Goal: Information Seeking & Learning: Learn about a topic

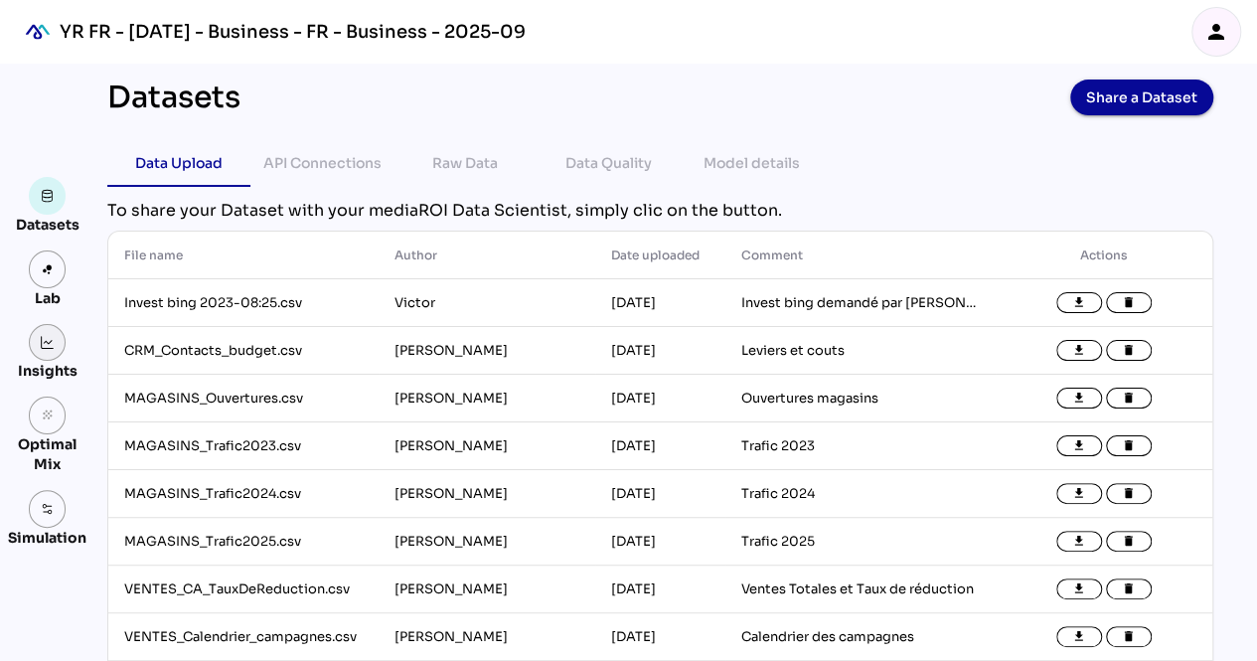
click at [54, 333] on link at bounding box center [48, 343] width 38 height 38
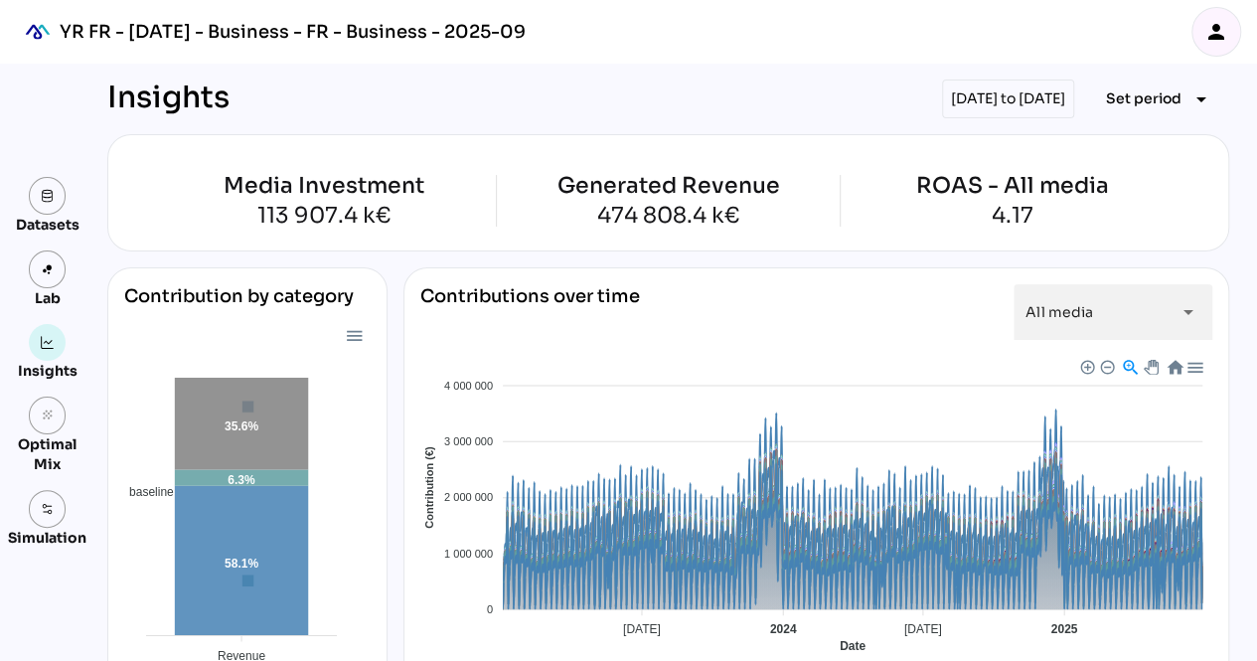
scroll to position [216, 0]
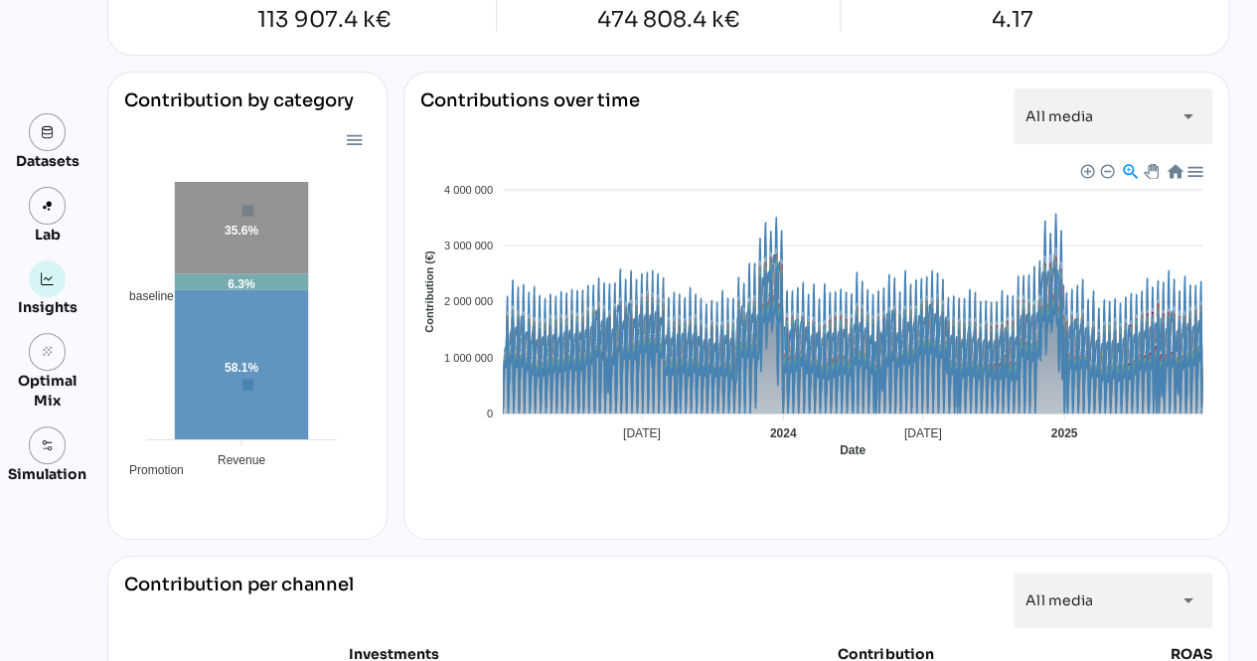
scroll to position [0, 0]
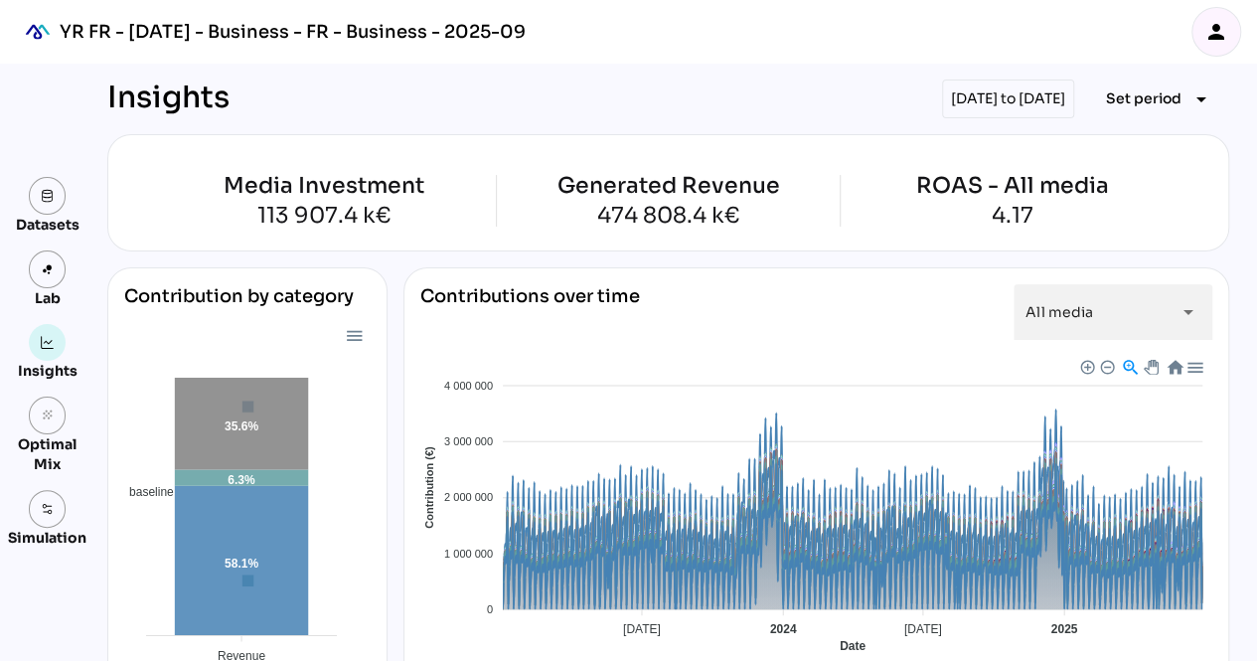
click at [992, 99] on div "[DATE] to [DATE]" at bounding box center [1008, 98] width 132 height 39
click at [963, 100] on div "[DATE] to [DATE]" at bounding box center [1008, 98] width 132 height 39
click at [993, 100] on div "[DATE] to [DATE]" at bounding box center [1008, 98] width 132 height 39
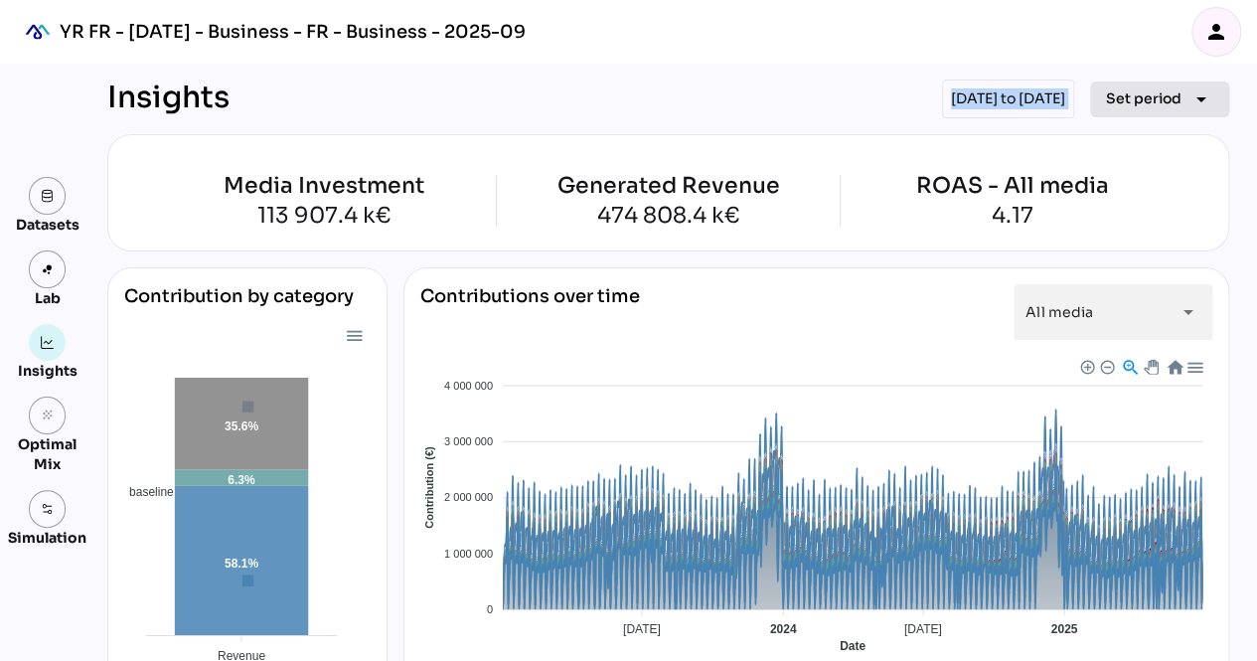
click at [1128, 86] on span "Set period" at bounding box center [1143, 98] width 75 height 24
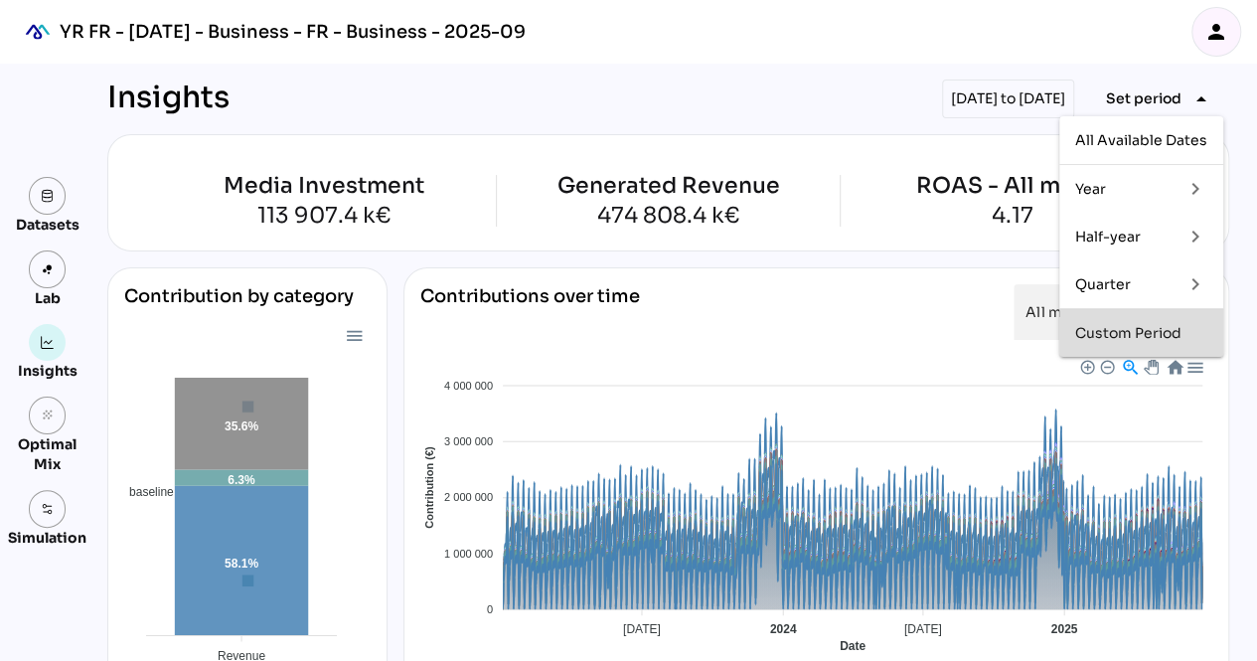
click at [1107, 338] on div "Custom Period" at bounding box center [1141, 333] width 132 height 17
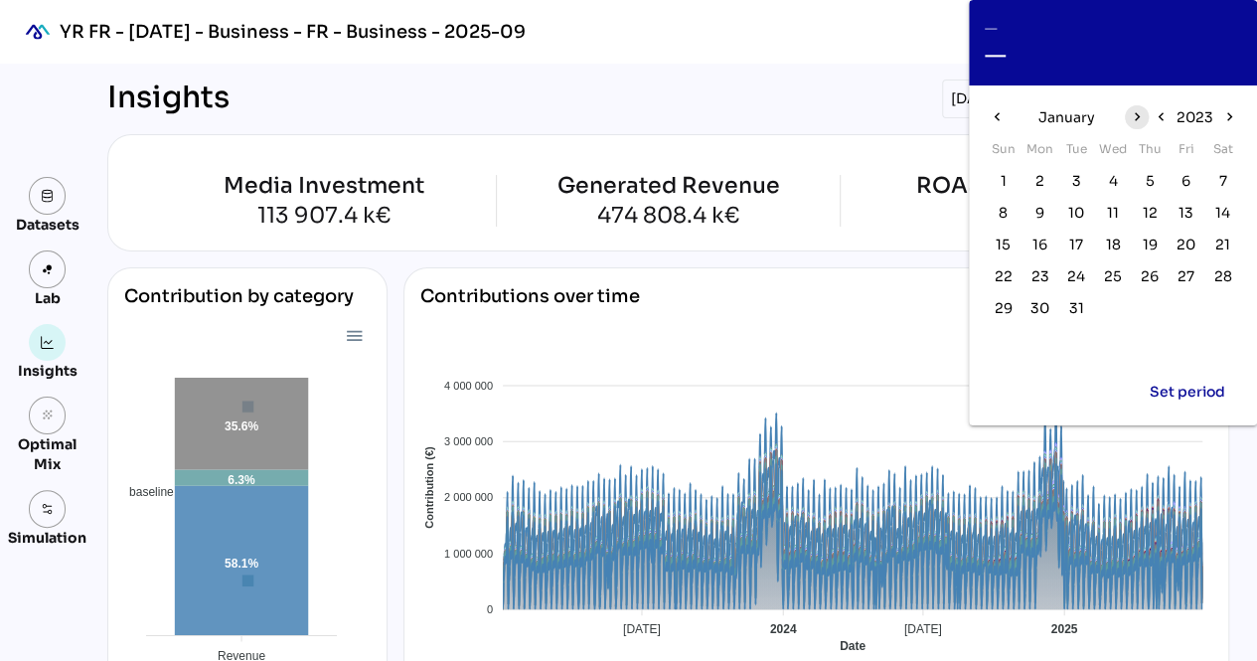
click at [1130, 116] on icon "chevron_right" at bounding box center [1135, 116] width 17 height 17
click at [1037, 182] on span "1" at bounding box center [1039, 181] width 6 height 22
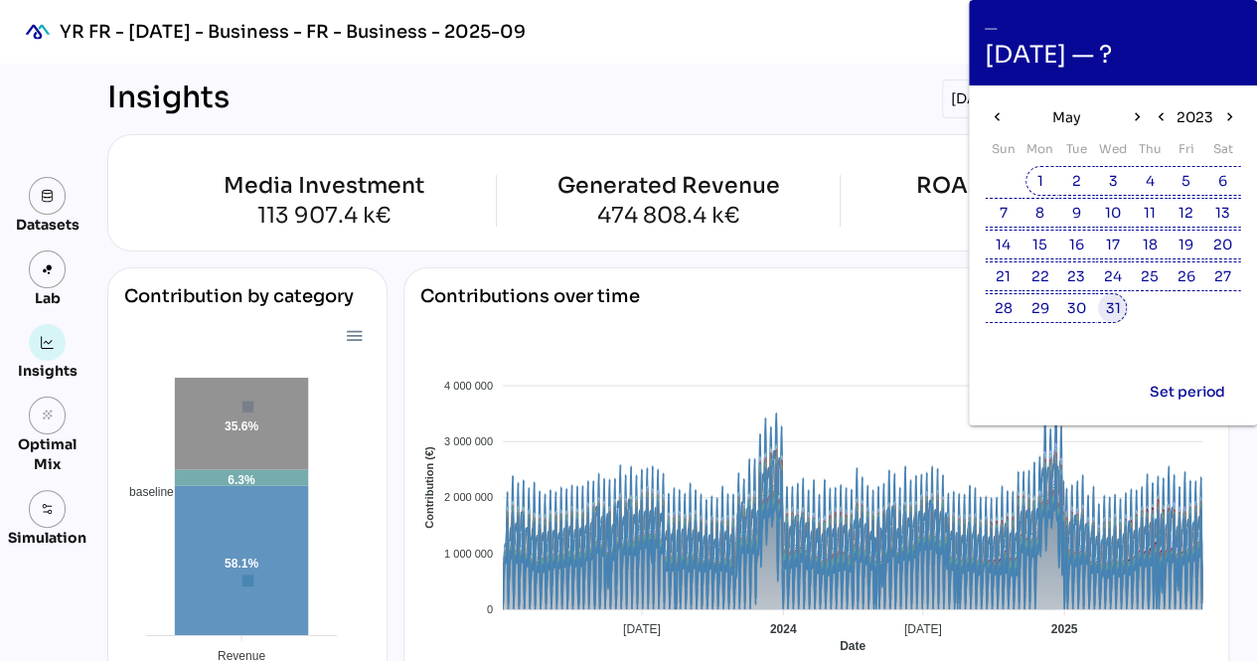
click at [1112, 304] on span "31" at bounding box center [1112, 308] width 15 height 22
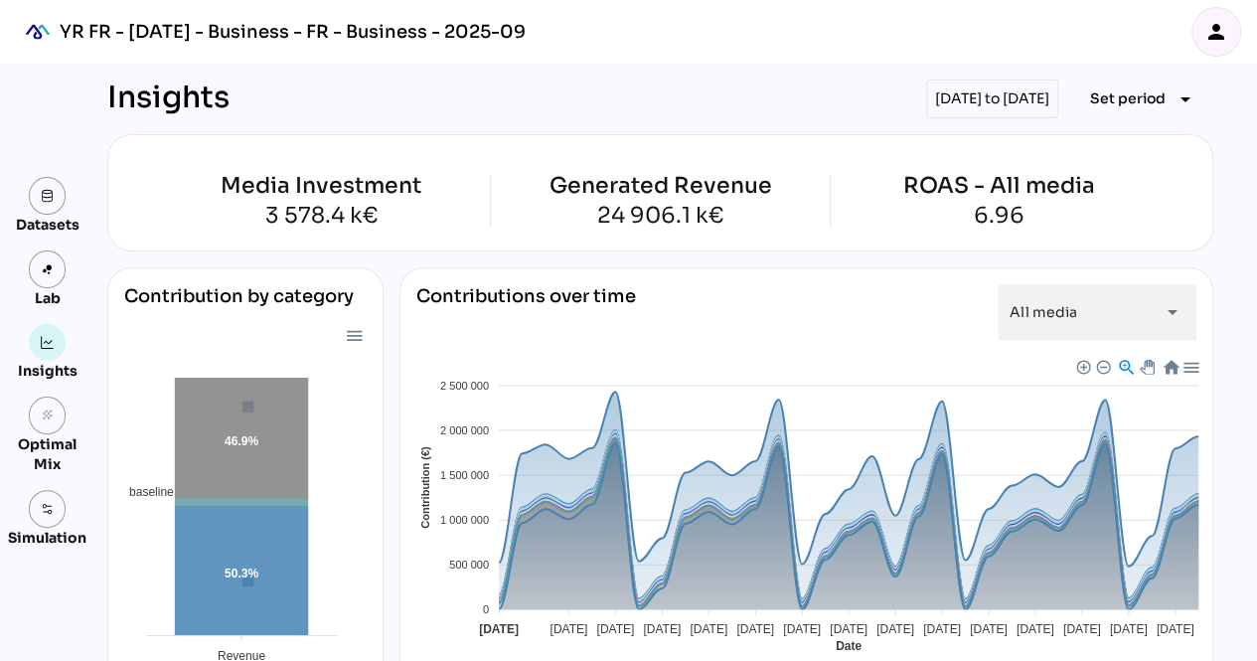
click at [1011, 99] on div "[DATE] to [DATE]" at bounding box center [992, 98] width 132 height 39
click at [973, 94] on div "[DATE] to [DATE]" at bounding box center [992, 98] width 132 height 39
click at [1124, 100] on span "Set period" at bounding box center [1127, 98] width 75 height 24
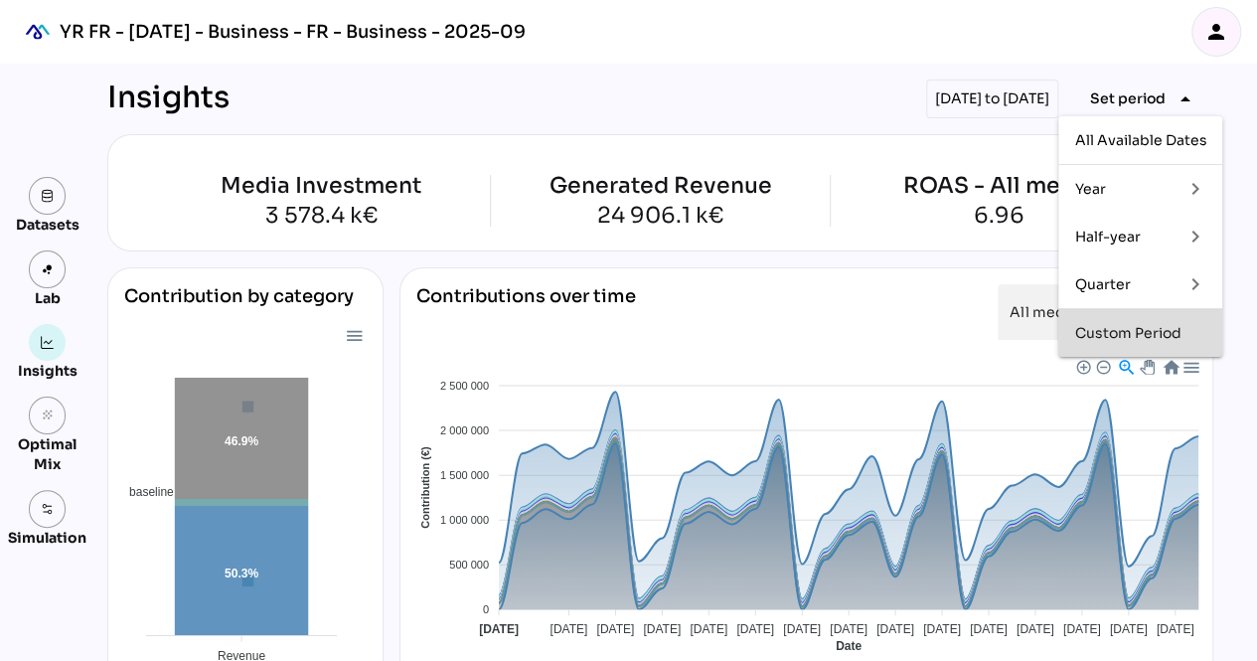
click at [1126, 328] on div "Custom Period" at bounding box center [1140, 333] width 132 height 17
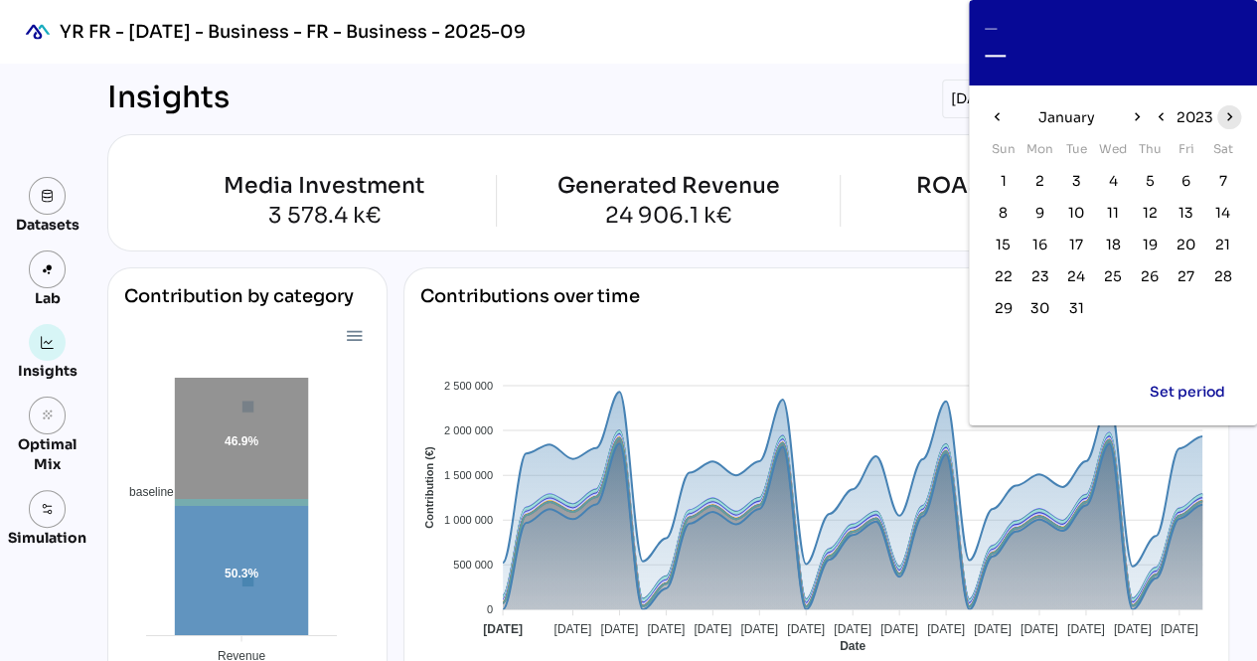
click at [1229, 116] on icon "chevron_right" at bounding box center [1228, 116] width 17 height 17
click at [1136, 114] on icon "chevron_right" at bounding box center [1135, 116] width 17 height 17
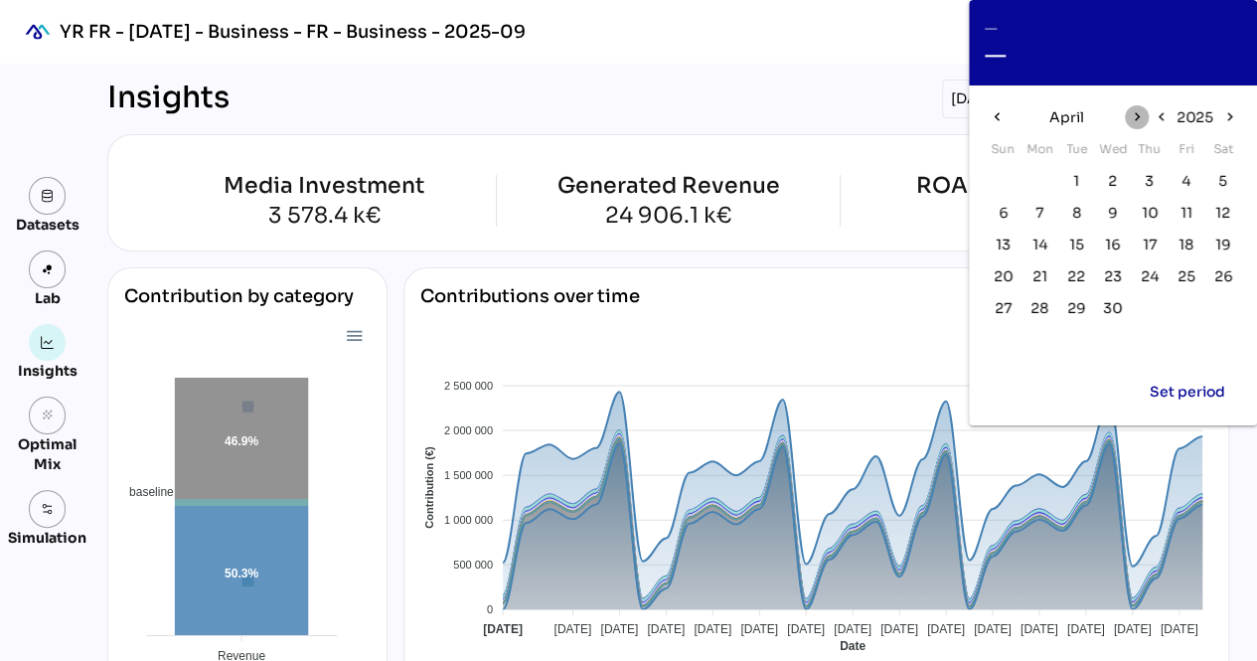
click at [1136, 114] on icon "chevron_right" at bounding box center [1135, 116] width 17 height 17
click at [999, 114] on icon "chevron_left" at bounding box center [995, 116] width 17 height 17
click at [1151, 174] on span "1" at bounding box center [1149, 181] width 6 height 22
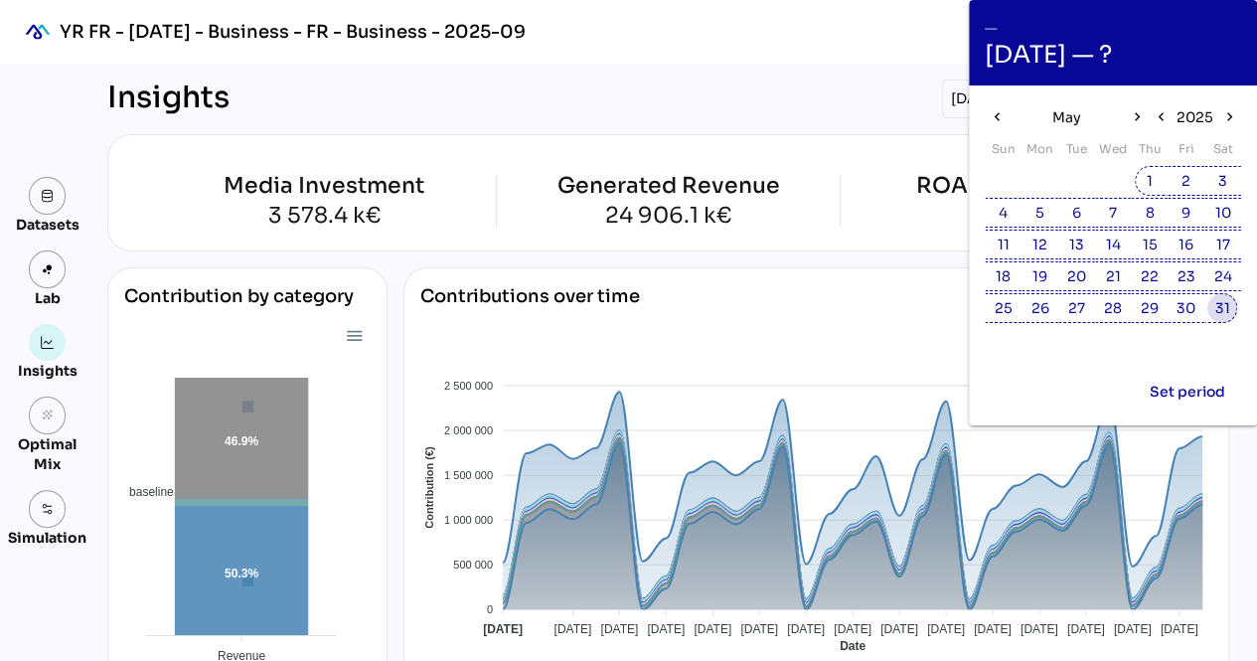
click at [1214, 306] on span "31" at bounding box center [1222, 308] width 22 height 22
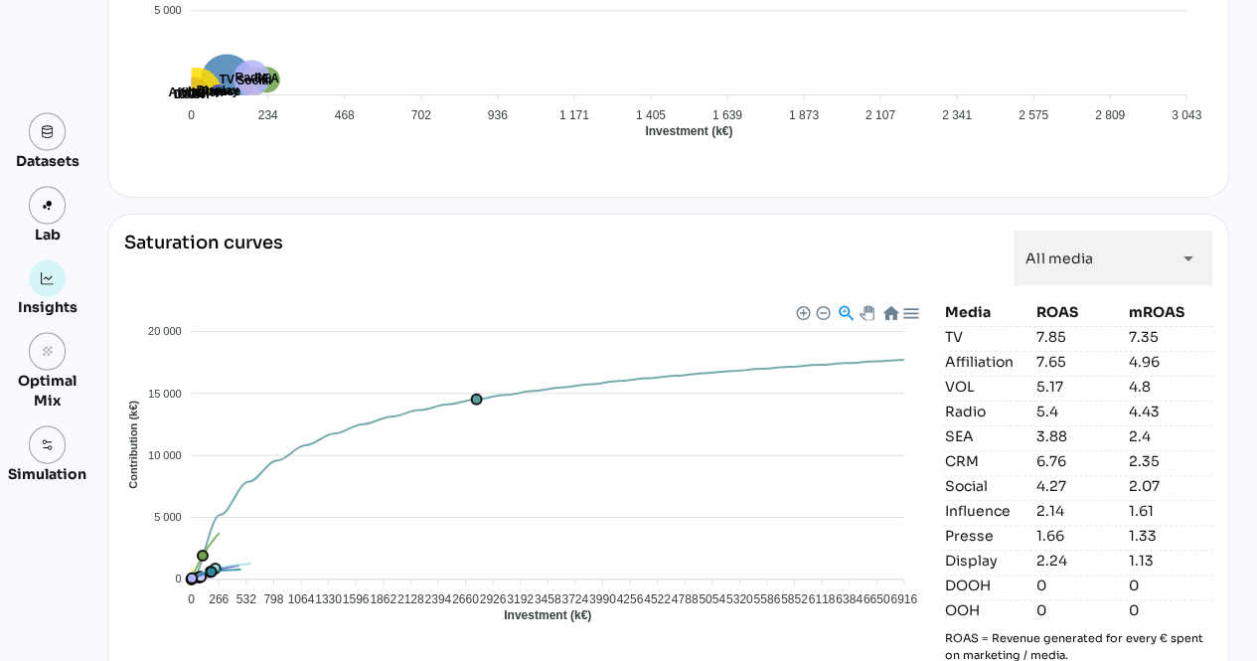
scroll to position [1961, 0]
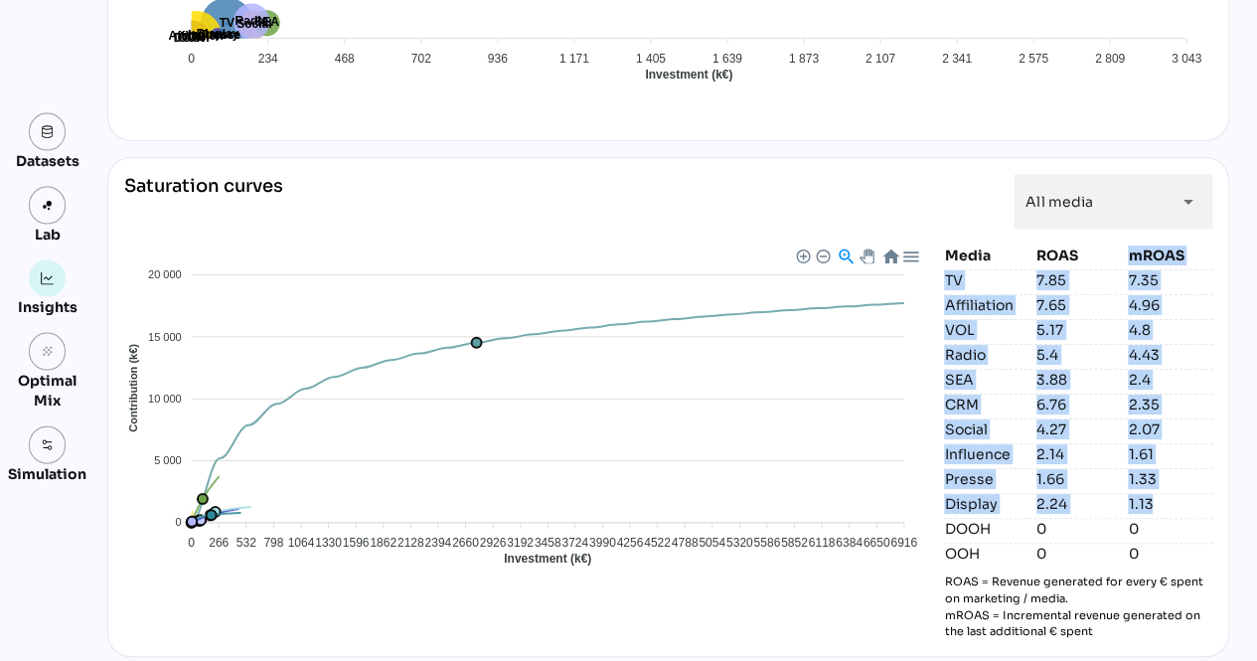
drag, startPoint x: 1124, startPoint y: 240, endPoint x: 1162, endPoint y: 486, distance: 248.2
click at [1162, 486] on div "Media ROAS mROAS TV 7.85 7.35 Affiliation 7.65 4.96 VOL 5.17 4.8 Radio 5.4 4.43…" at bounding box center [1078, 442] width 268 height 394
click at [1171, 245] on div "mROAS" at bounding box center [1169, 255] width 84 height 20
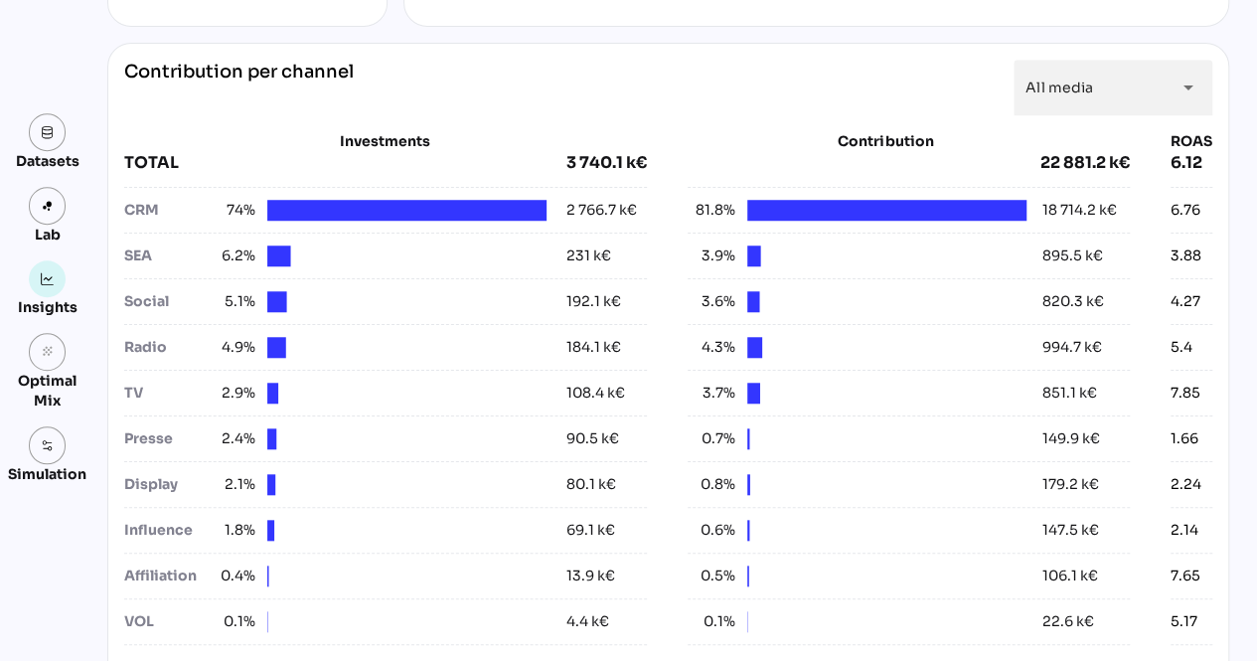
scroll to position [707, 0]
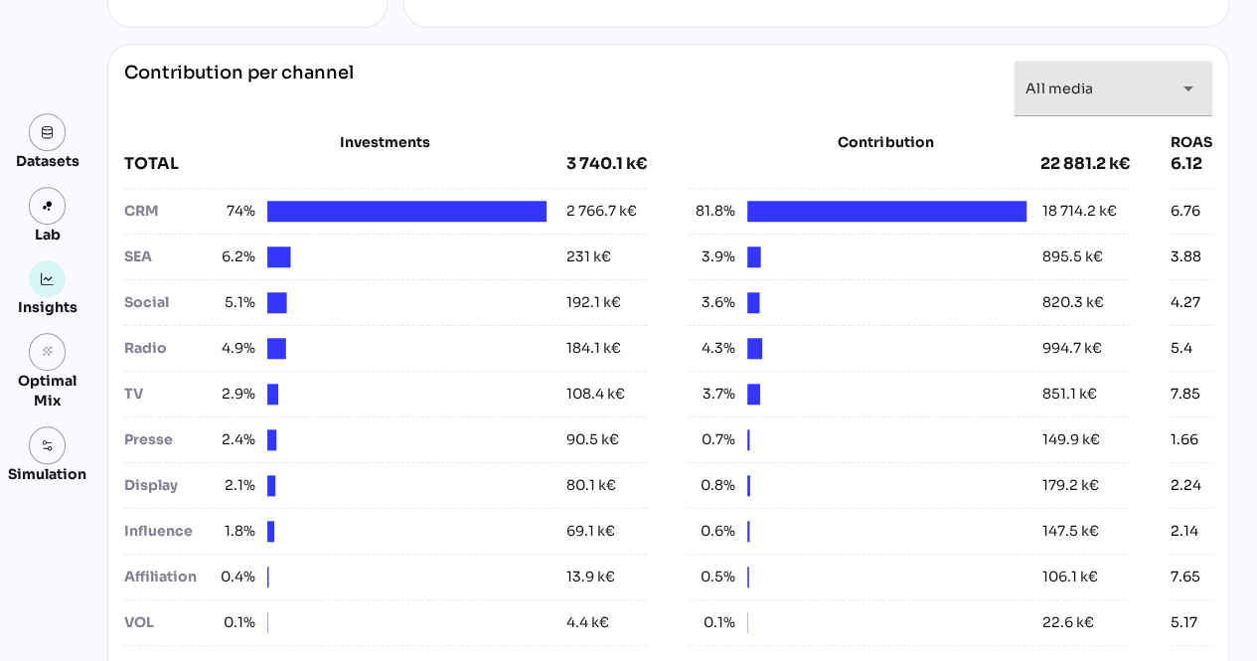
click at [1152, 76] on div "All media *********" at bounding box center [1094, 89] width 139 height 56
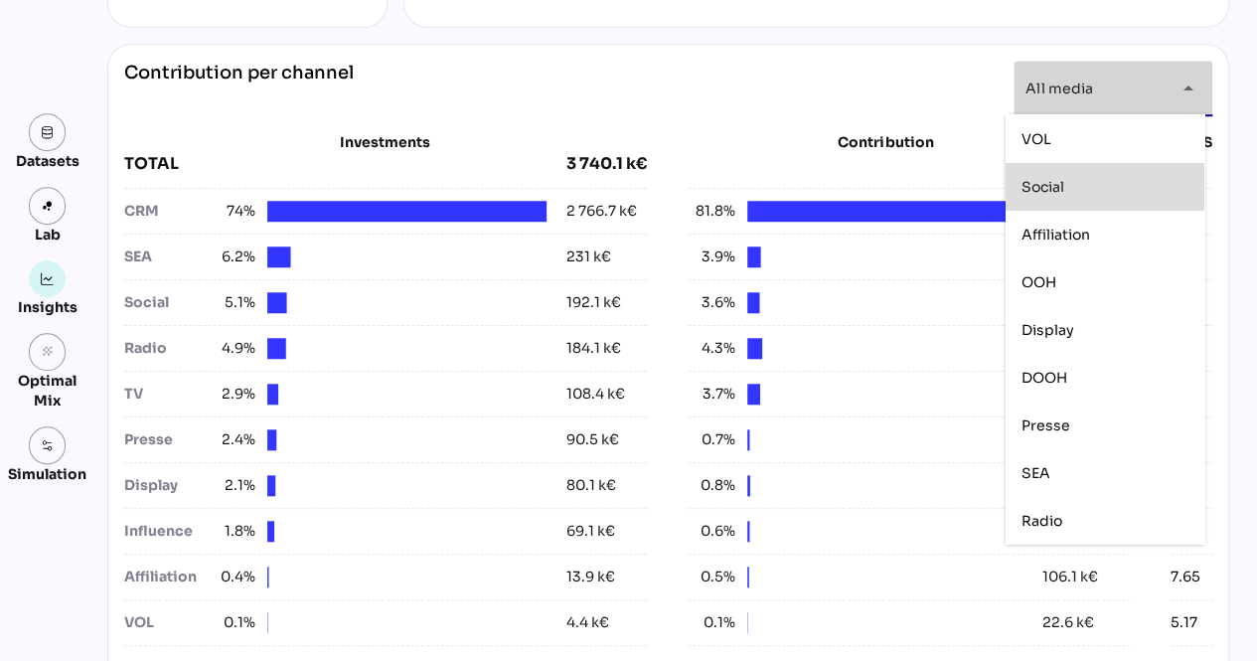
scroll to position [0, 0]
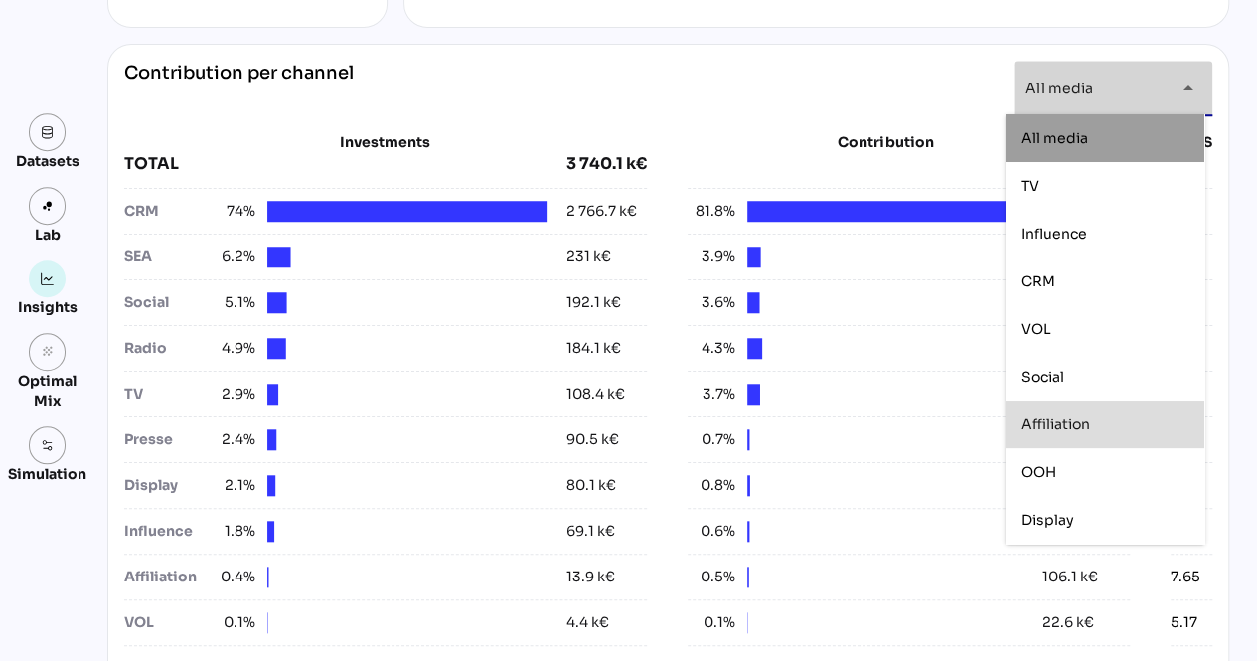
click at [1237, 462] on div "Datasets Lab Insights grain Optimal Mix Simulation Insights [DATE] to [DATE] Se…" at bounding box center [628, 641] width 1257 height 2570
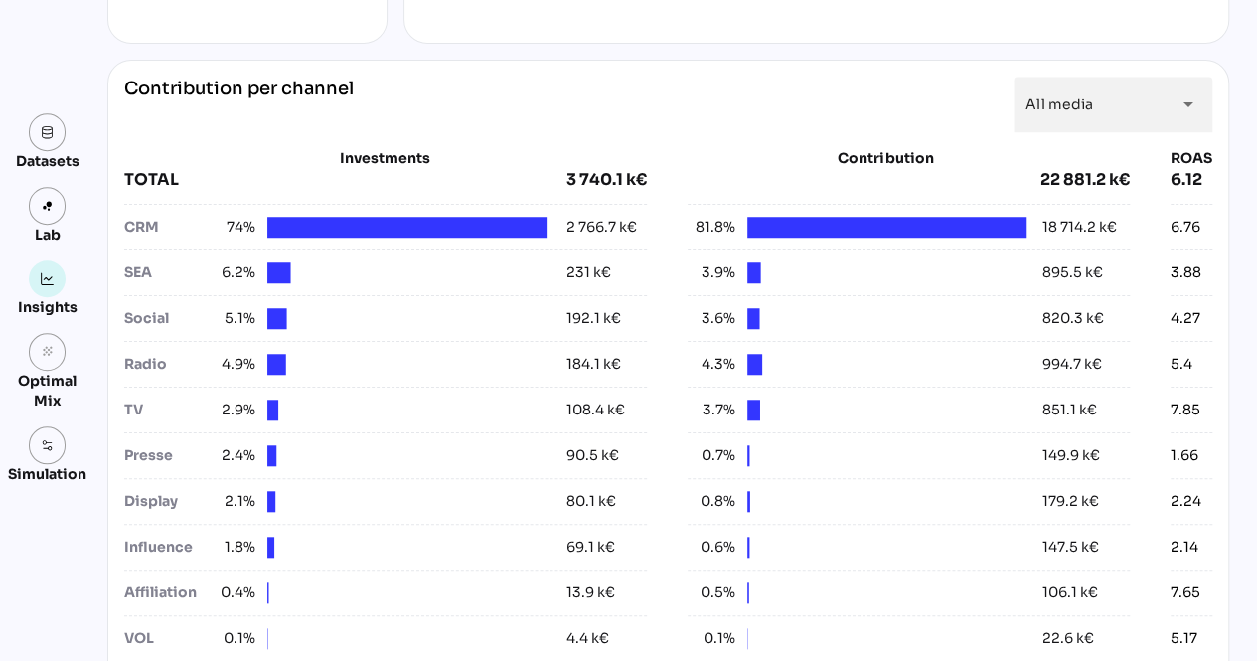
scroll to position [684, 0]
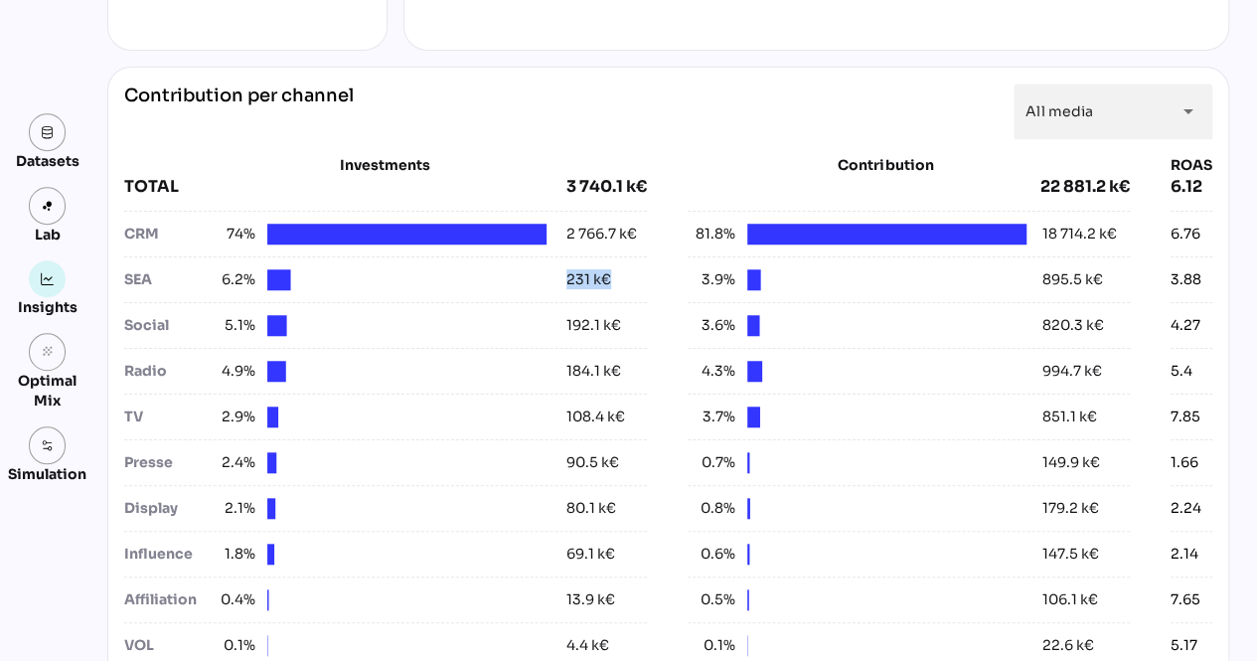
drag, startPoint x: 550, startPoint y: 273, endPoint x: 603, endPoint y: 289, distance: 55.0
click at [603, 289] on div "SEA 6.2% 231 k€" at bounding box center [385, 275] width 522 height 38
click at [698, 132] on div "Contribution per channel All media ********* arrow_drop_down" at bounding box center [668, 111] width 1088 height 56
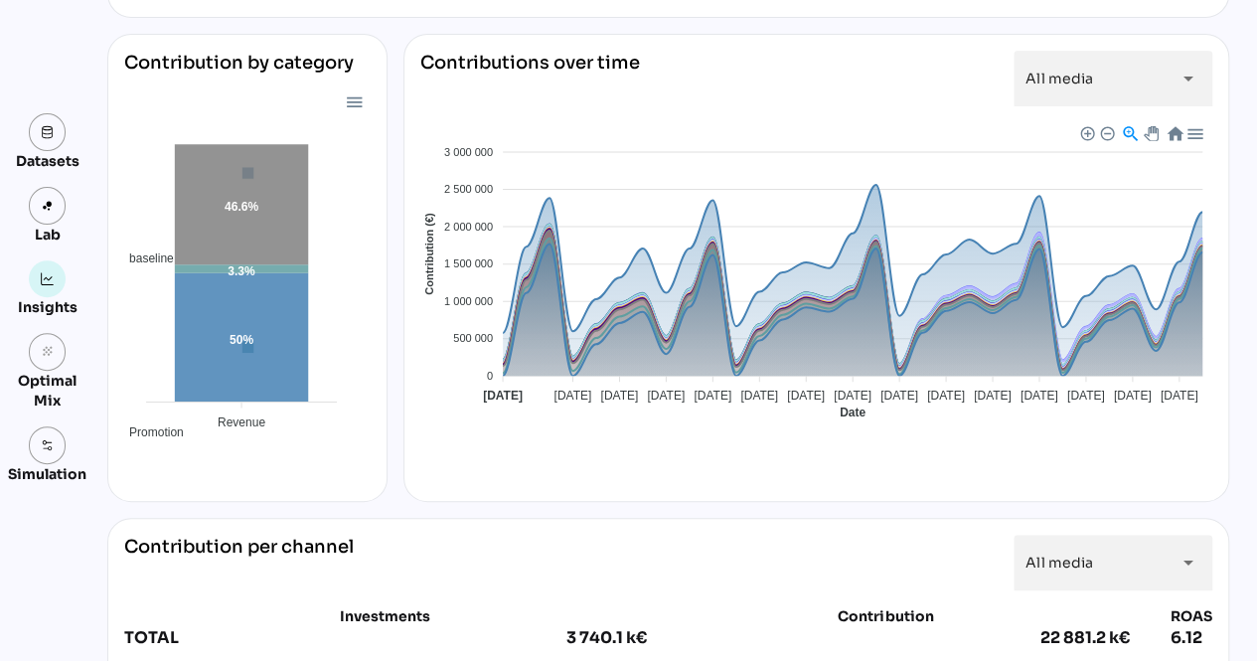
scroll to position [0, 0]
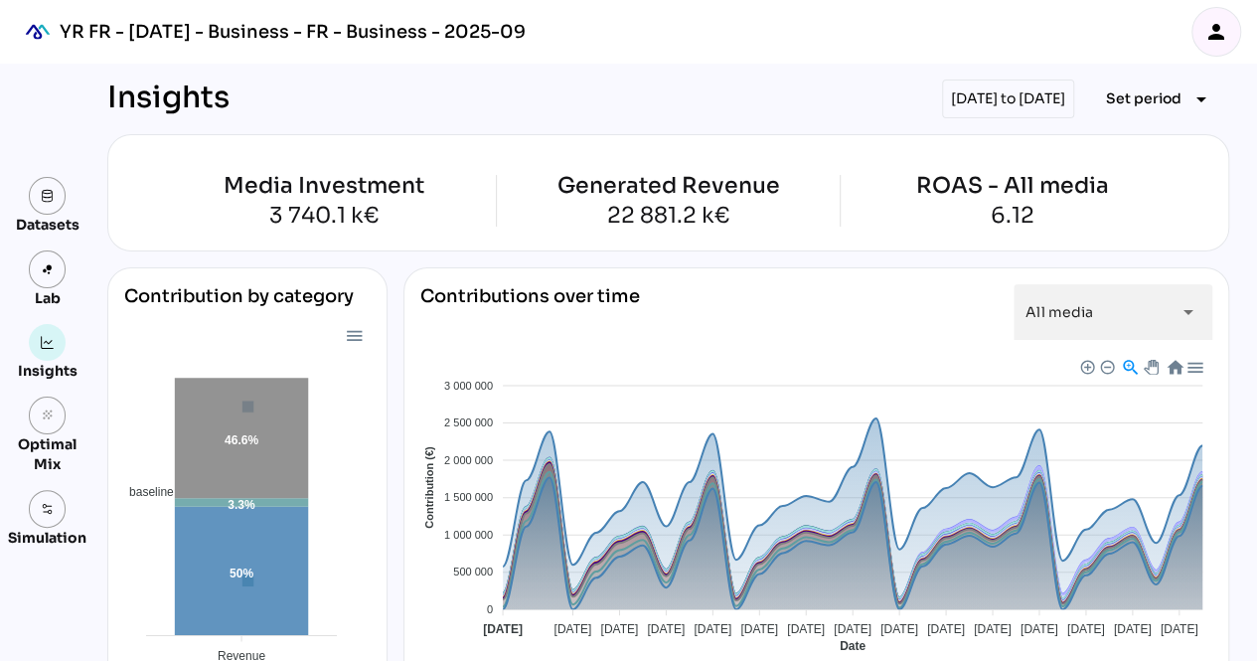
click at [1220, 33] on icon "person" at bounding box center [1216, 32] width 24 height 24
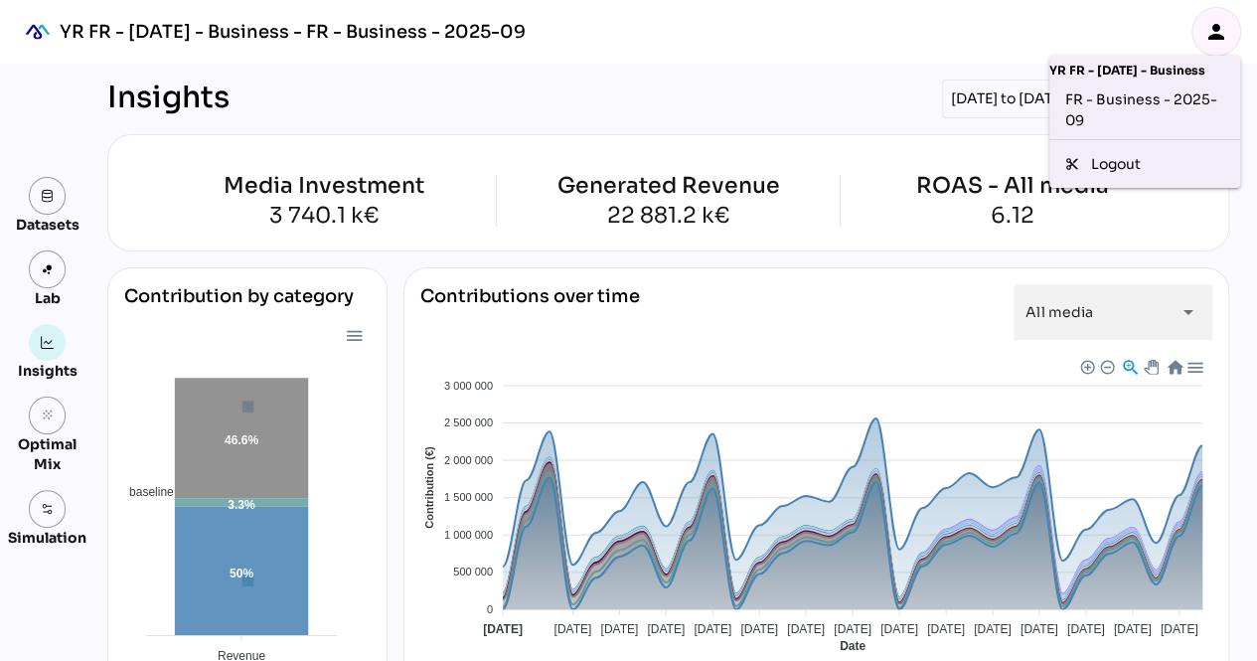
click at [1220, 33] on icon "person" at bounding box center [1216, 32] width 24 height 24
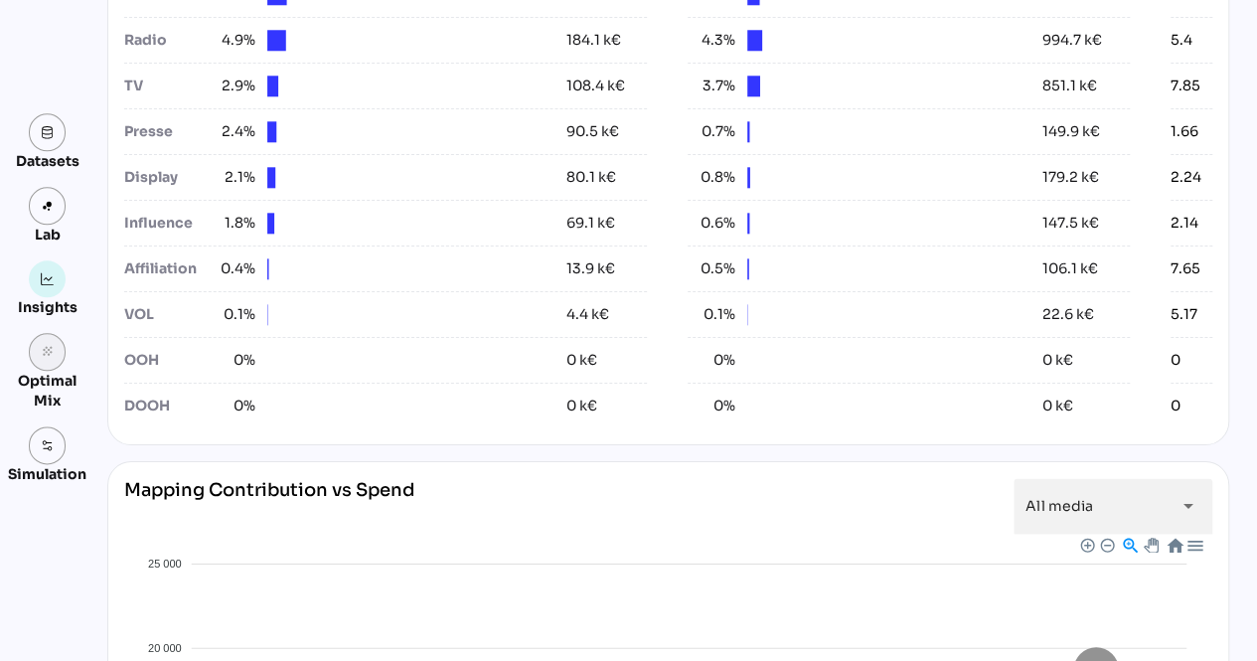
scroll to position [1016, 0]
click at [59, 452] on link at bounding box center [48, 445] width 38 height 38
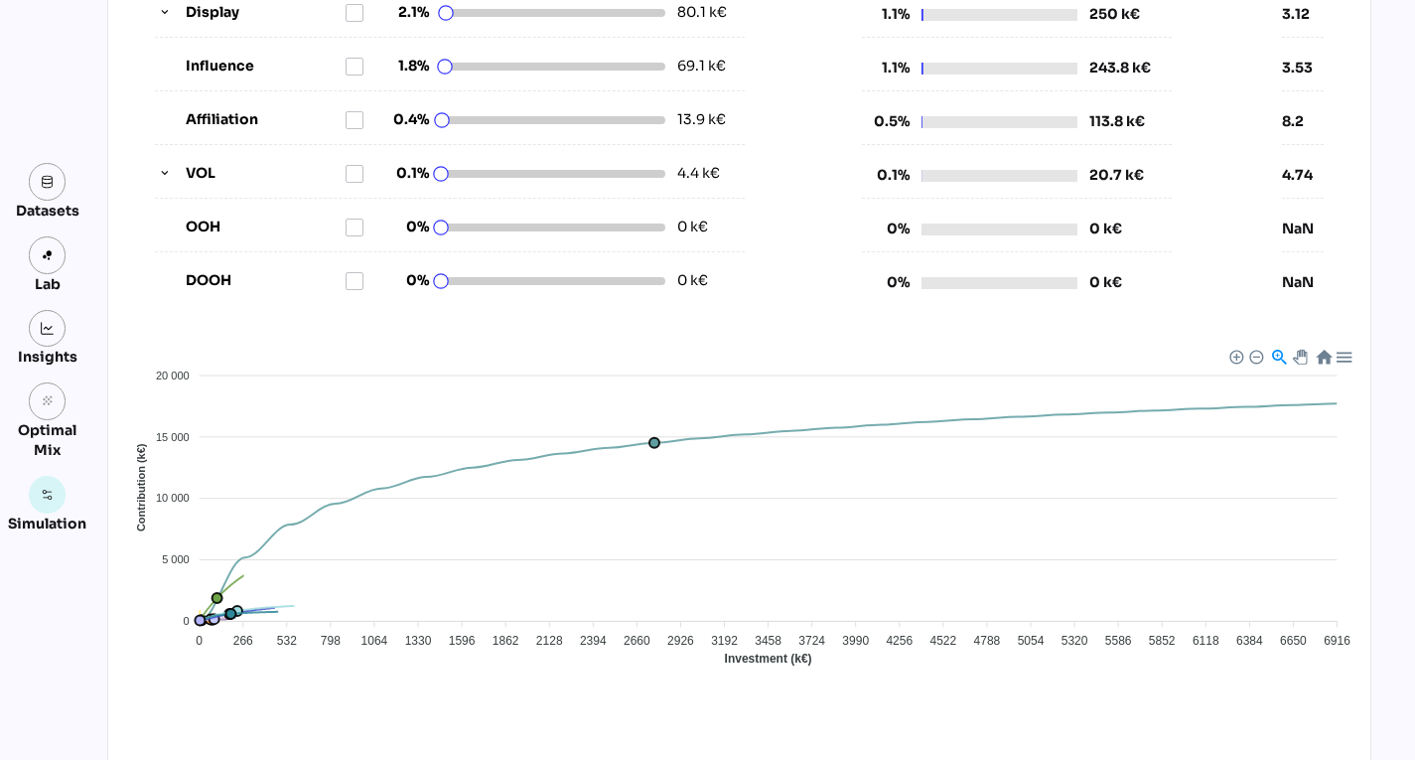
scroll to position [862, 0]
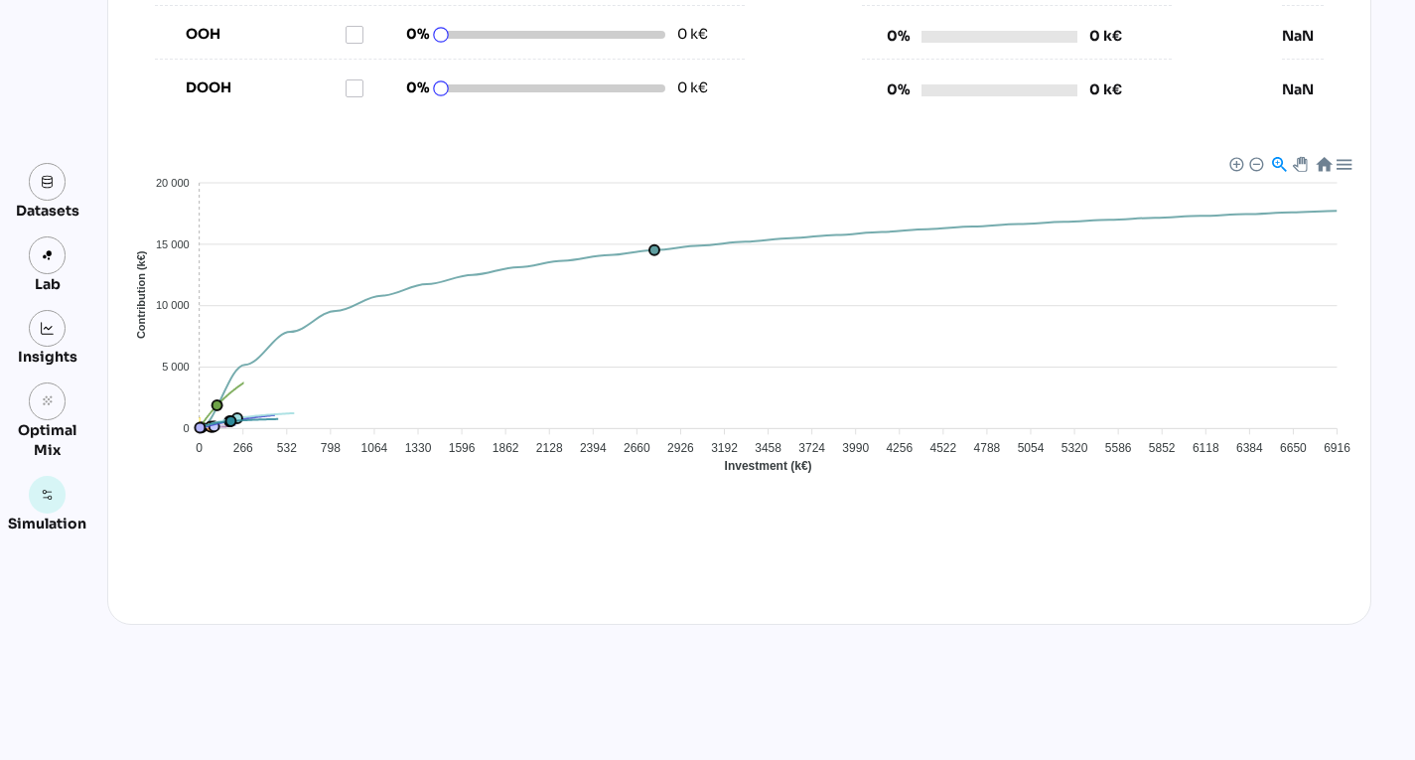
click at [723, 243] on foreignobject "Affiliation CRM DOOH Display Influence OOH Presse Radio SEA Social TV VOL" at bounding box center [747, 327] width 1230 height 348
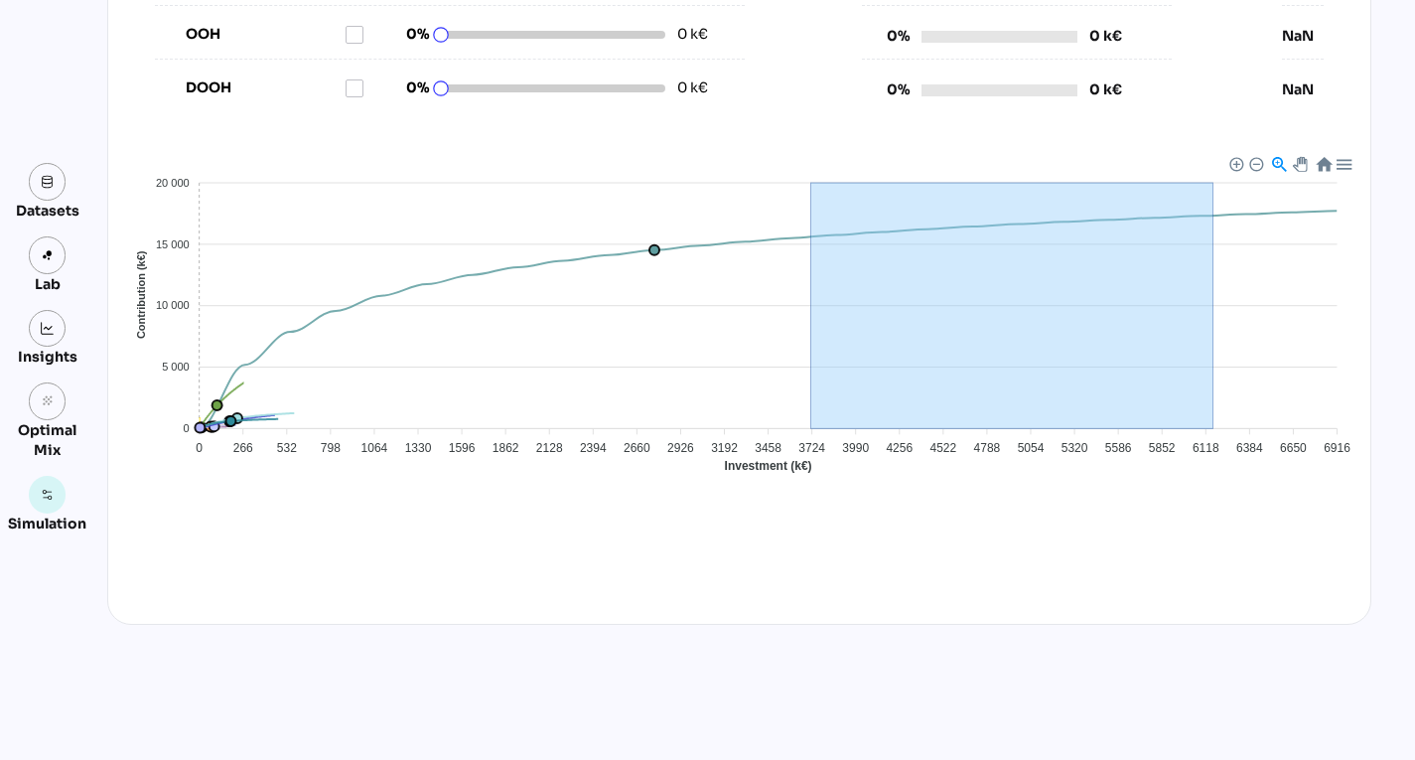
drag, startPoint x: 884, startPoint y: 258, endPoint x: 1243, endPoint y: 296, distance: 360.6
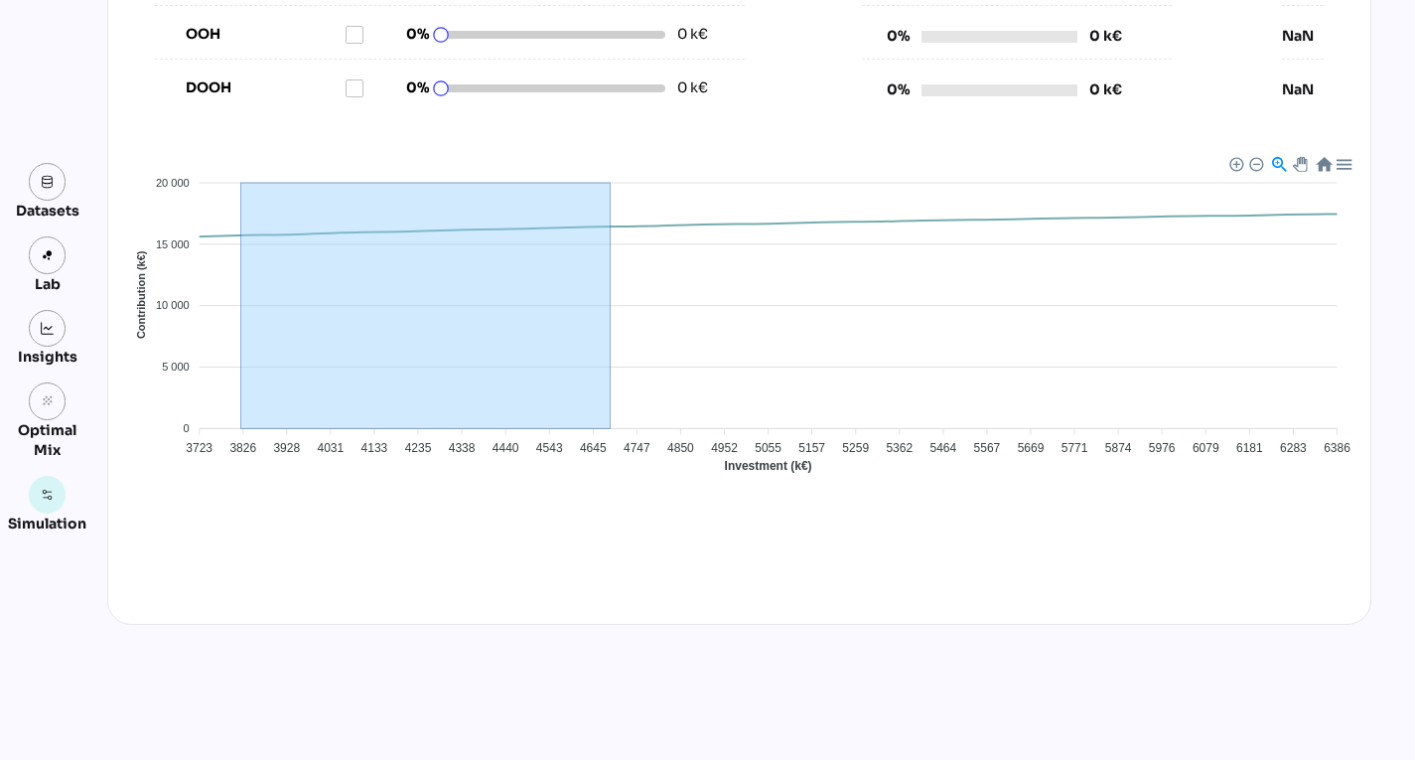
drag, startPoint x: 234, startPoint y: 304, endPoint x: 672, endPoint y: 447, distance: 460.8
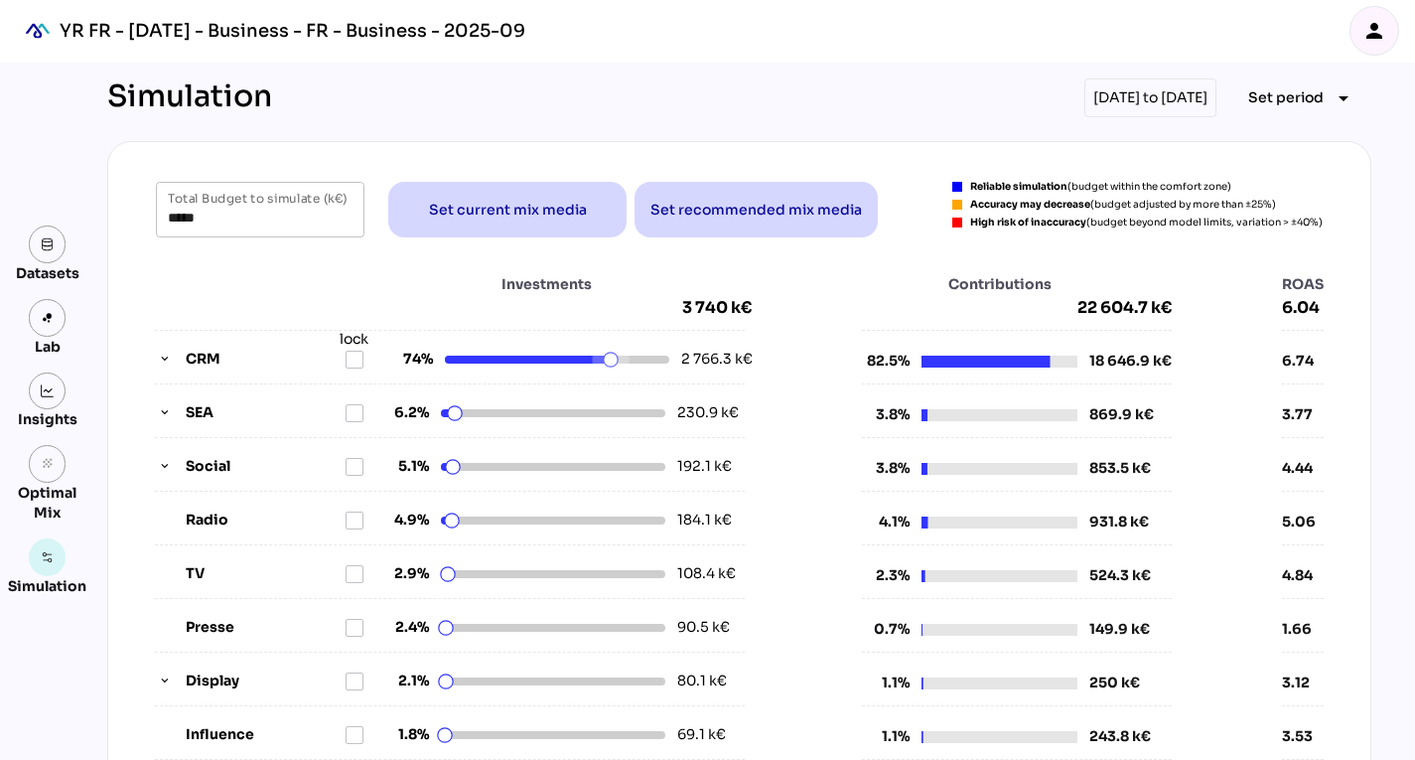
scroll to position [0, 0]
